Goal: Ask a question

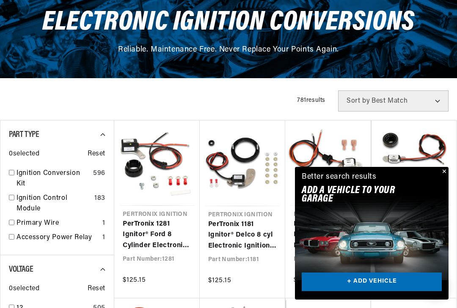
click at [444, 177] on button "Close" at bounding box center [443, 172] width 10 height 10
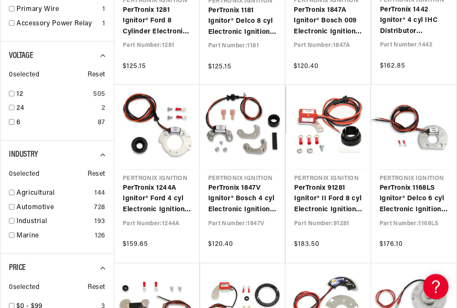
scroll to position [0, 256]
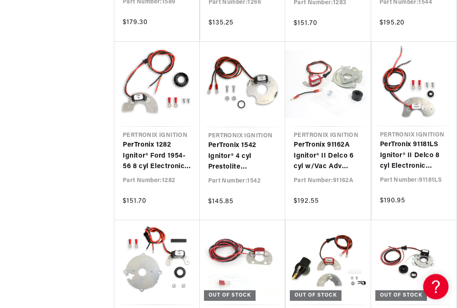
scroll to position [0, 256]
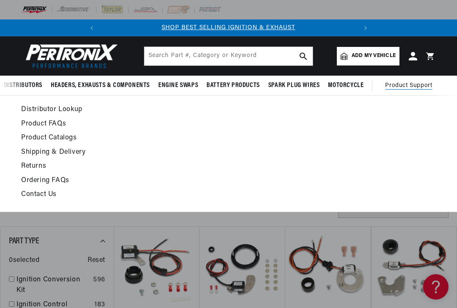
click at [43, 197] on link "Contact Us" at bounding box center [170, 195] width 299 height 12
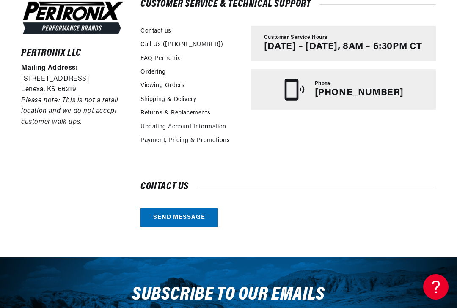
scroll to position [218, 0]
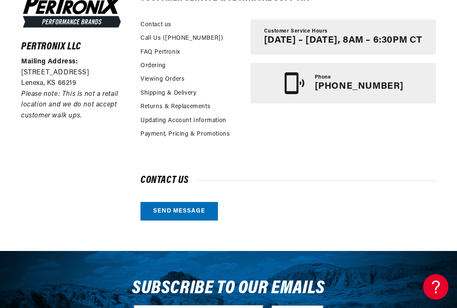
click at [176, 211] on link "Send message" at bounding box center [178, 211] width 77 height 19
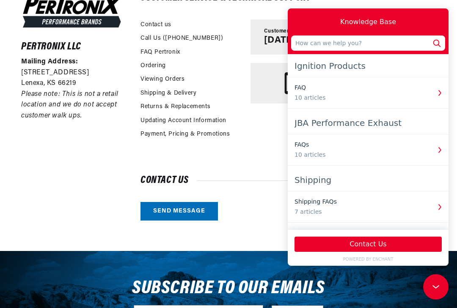
scroll to position [0, 0]
click at [304, 44] on input "text" at bounding box center [368, 43] width 154 height 15
type input "Are spiral wound ignition wires compatible with ignitor electronic conversion k…"
click at [436, 46] on icon at bounding box center [436, 43] width 11 height 11
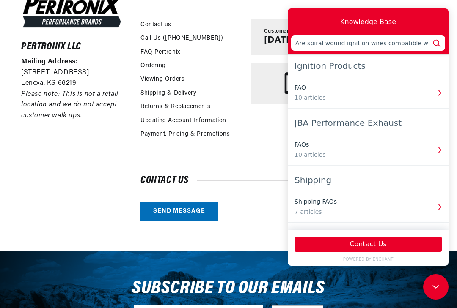
click at [442, 43] on input "Are spiral wound ignition wires compatible with ignitor electronic conversion k…" at bounding box center [368, 43] width 154 height 15
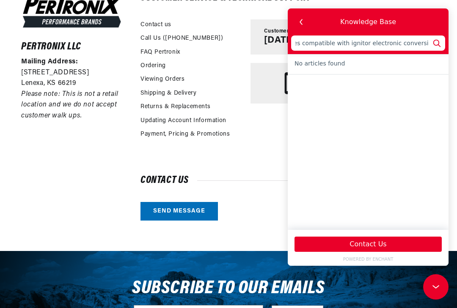
click at [378, 252] on button "Contact Us" at bounding box center [367, 244] width 147 height 15
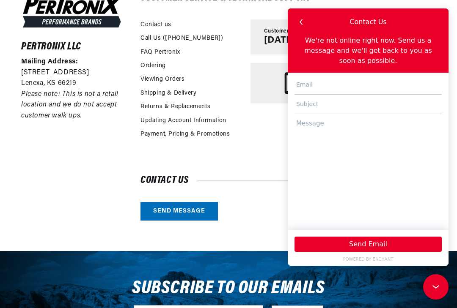
scroll to position [0, 0]
click at [313, 86] on input "text" at bounding box center [367, 84] width 147 height 19
type input "[EMAIL_ADDRESS][DOMAIN_NAME]"
click at [315, 107] on input "text" at bounding box center [367, 104] width 147 height 19
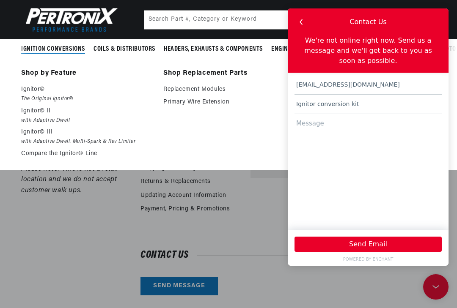
type input "Ignitor conversion kit"
click at [318, 124] on textarea at bounding box center [367, 168] width 147 height 108
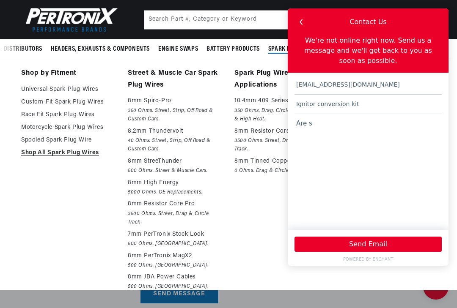
scroll to position [0, 0]
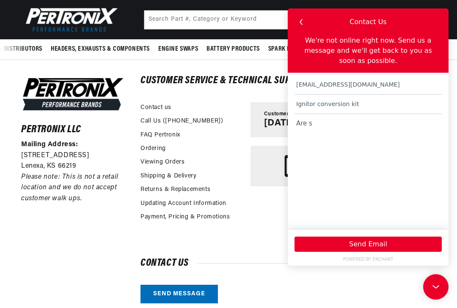
click at [318, 126] on textarea "Are s" at bounding box center [367, 168] width 147 height 108
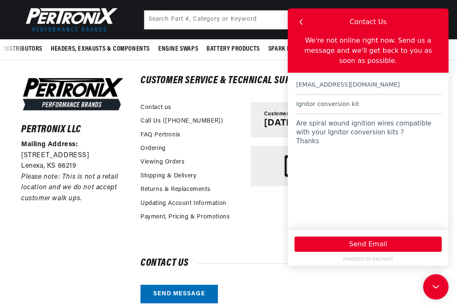
scroll to position [0, 256]
type textarea "Are spiral wound ignition wires compatible with your Ignitor conversion kits ? …"
click at [368, 252] on button "Send Email" at bounding box center [367, 244] width 147 height 15
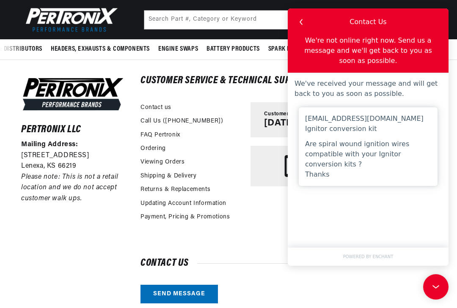
click at [436, 285] on icon at bounding box center [435, 286] width 13 height 63
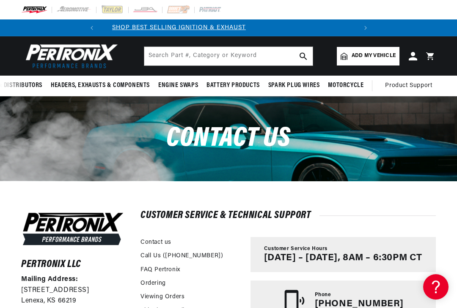
scroll to position [0, 0]
